Goal: Task Accomplishment & Management: Manage account settings

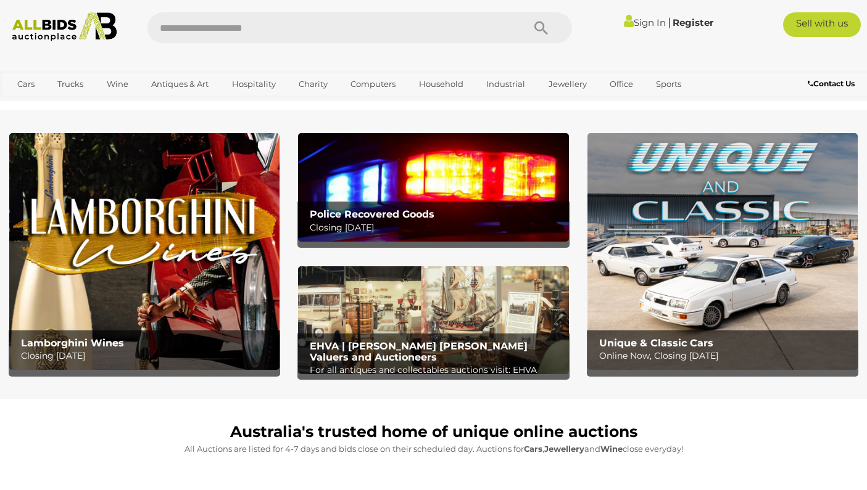
click at [633, 22] on link "Sign In" at bounding box center [645, 23] width 42 height 12
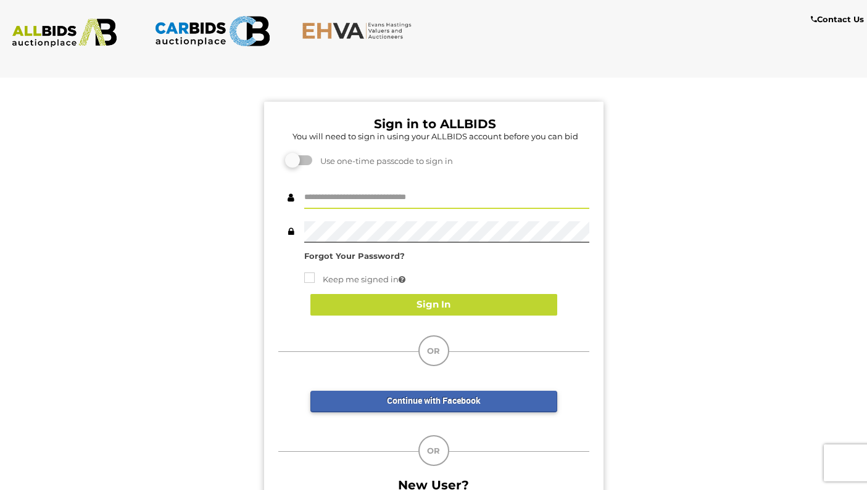
type input "**********"
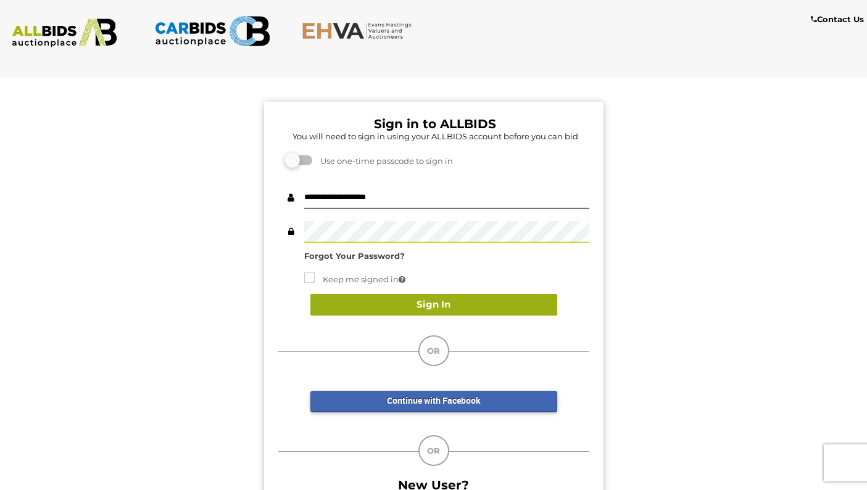
click at [421, 302] on button "Sign In" at bounding box center [433, 305] width 247 height 22
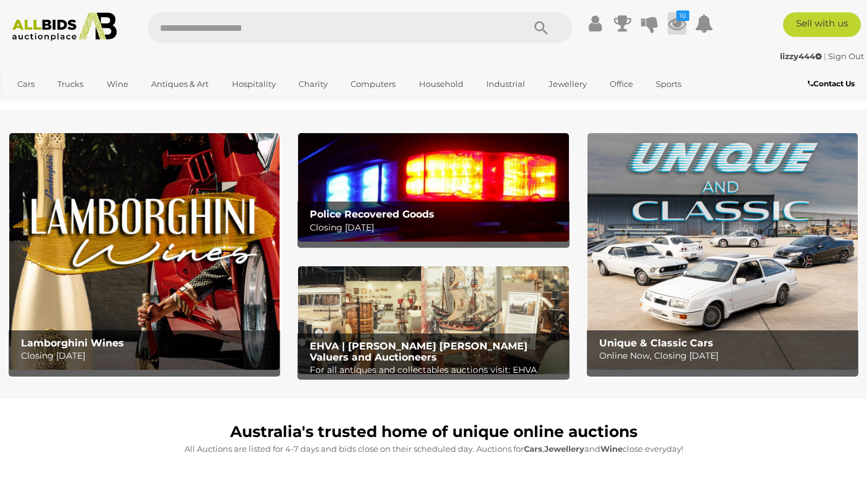
click at [676, 16] on icon "10" at bounding box center [682, 15] width 13 height 10
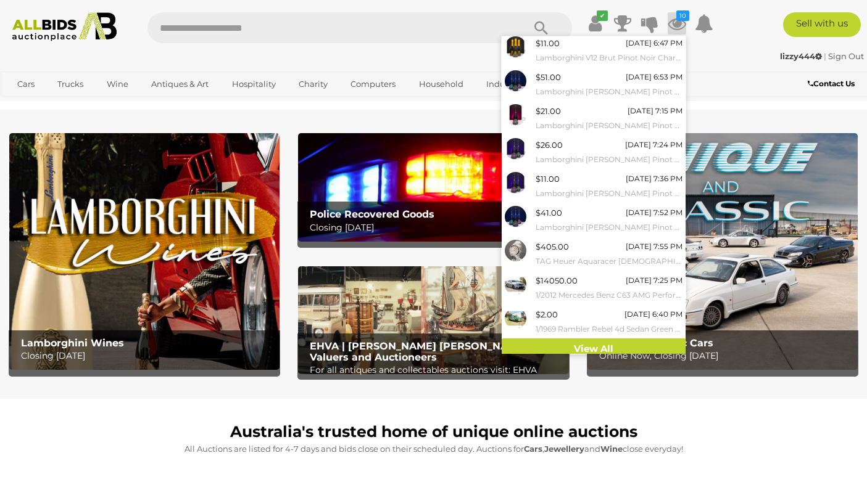
scroll to position [68, 0]
click at [584, 341] on link "View All" at bounding box center [594, 350] width 184 height 22
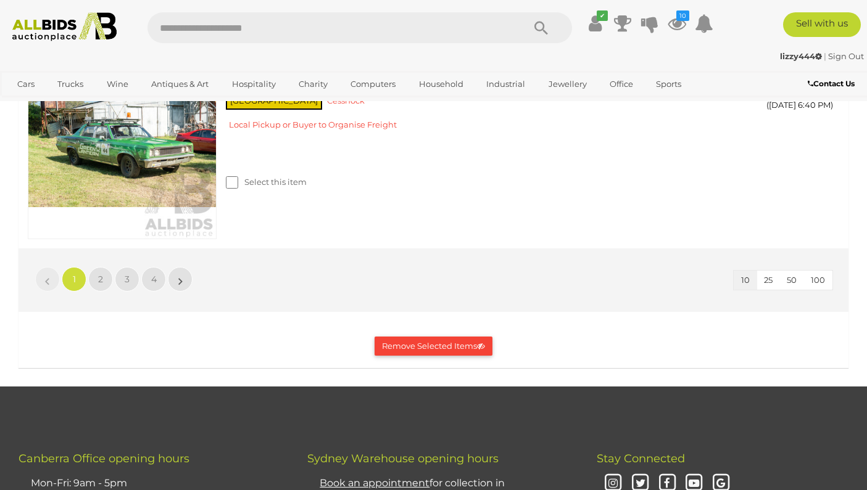
scroll to position [2210, 0]
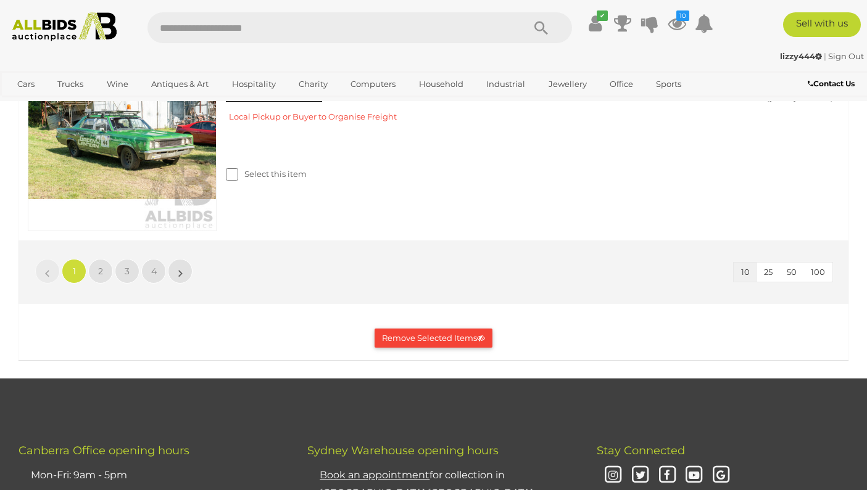
click at [799, 268] on button "50" at bounding box center [791, 272] width 25 height 19
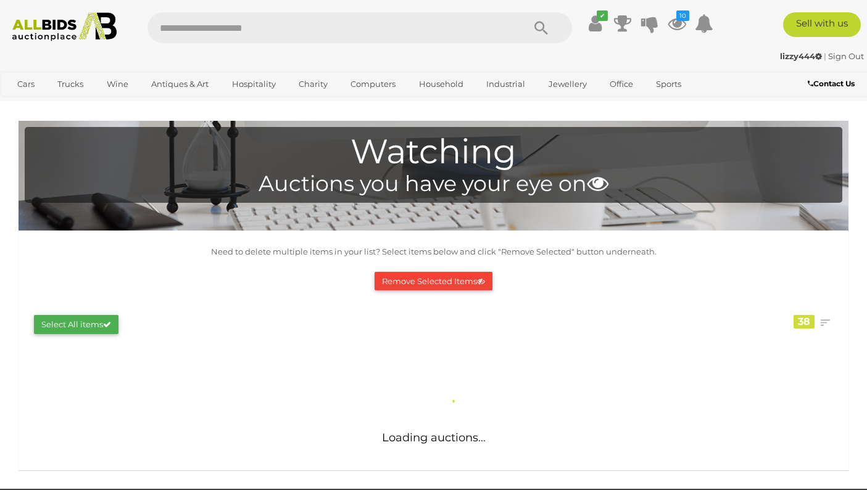
scroll to position [-17, 0]
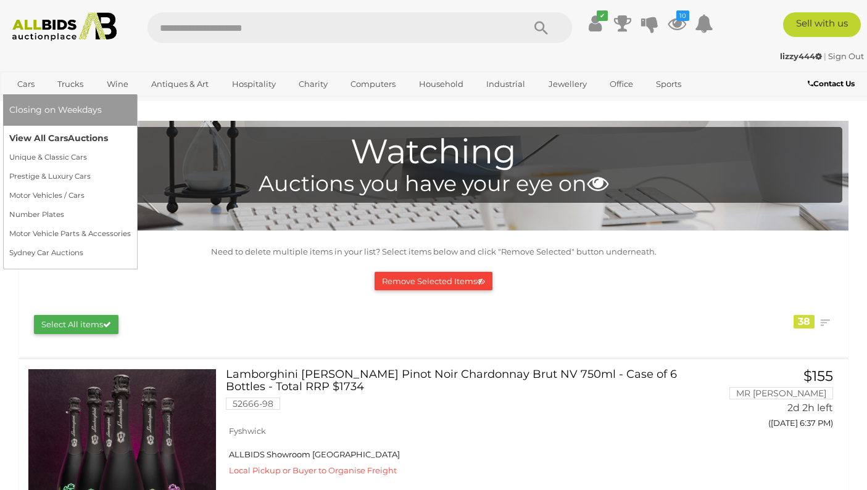
click at [48, 139] on link "View All Cars Auctions" at bounding box center [70, 138] width 122 height 19
